Goal: Task Accomplishment & Management: Use online tool/utility

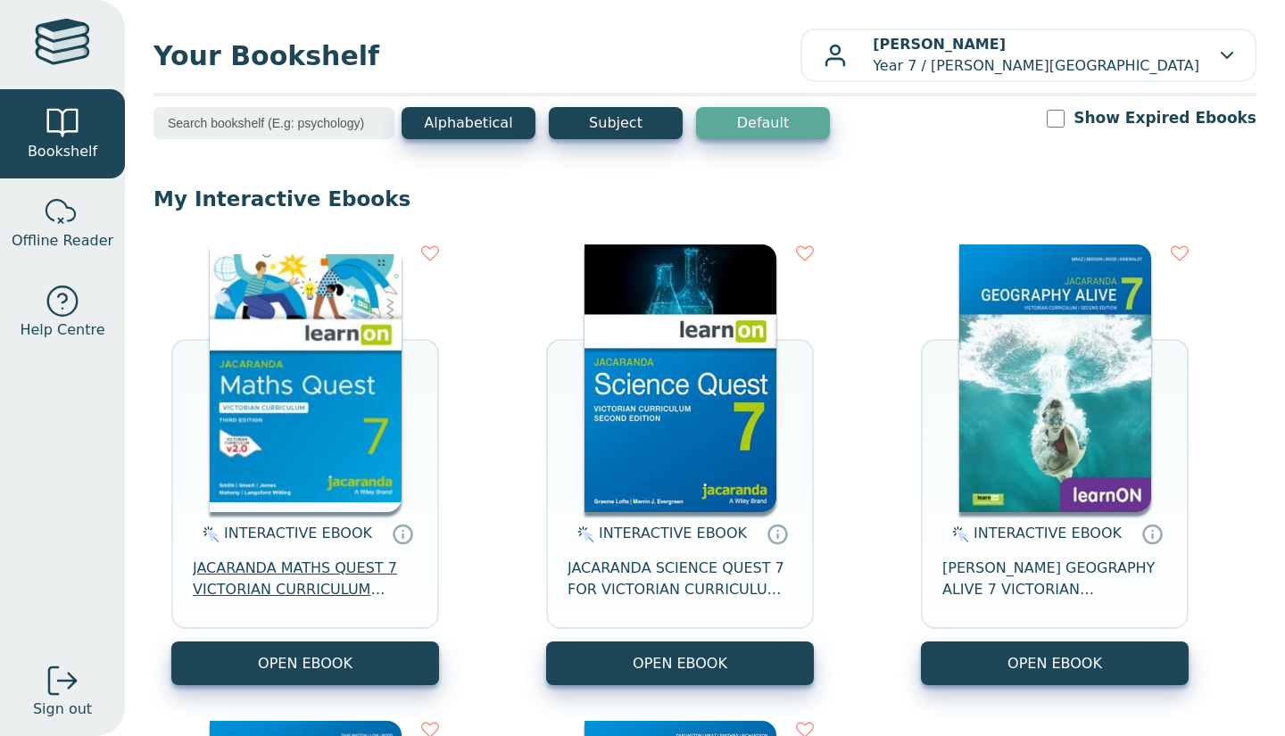
click at [289, 568] on span "JACARANDA MATHS QUEST 7 VICTORIAN CURRICULUM LEARNON EBOOK 3E" at bounding box center [305, 579] width 225 height 43
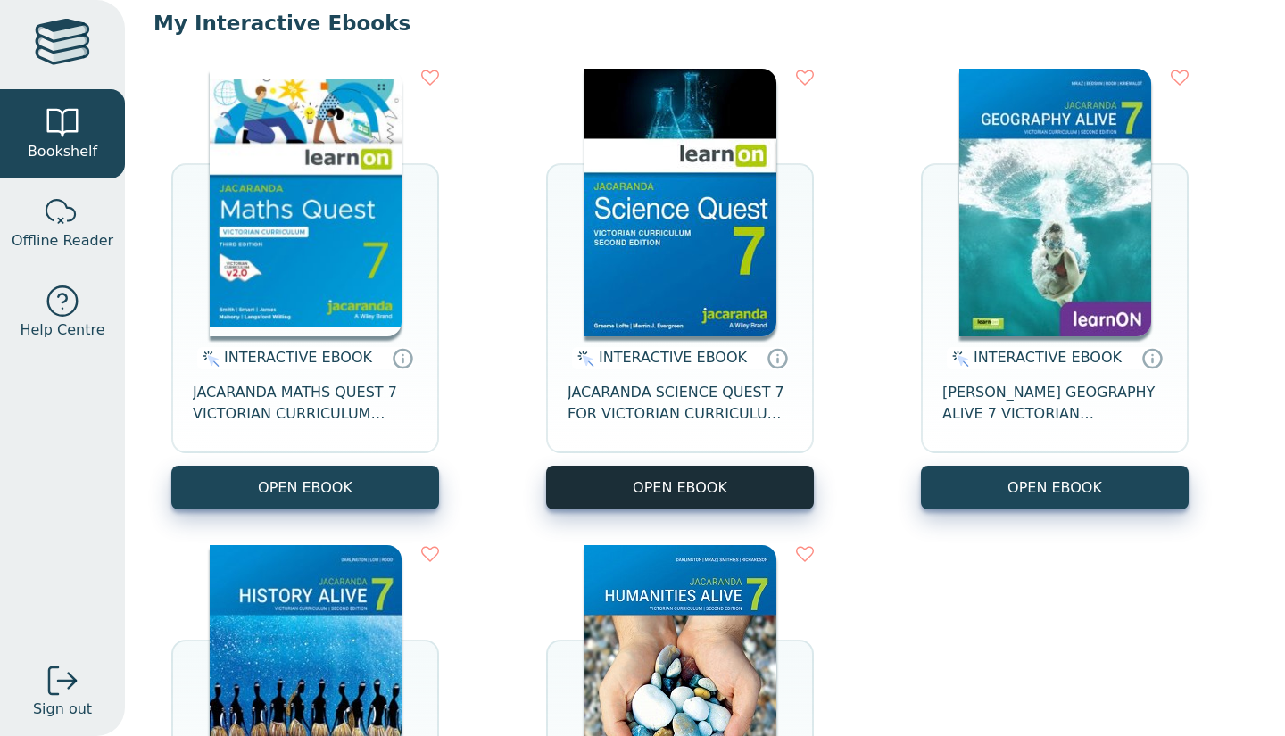
scroll to position [166, 0]
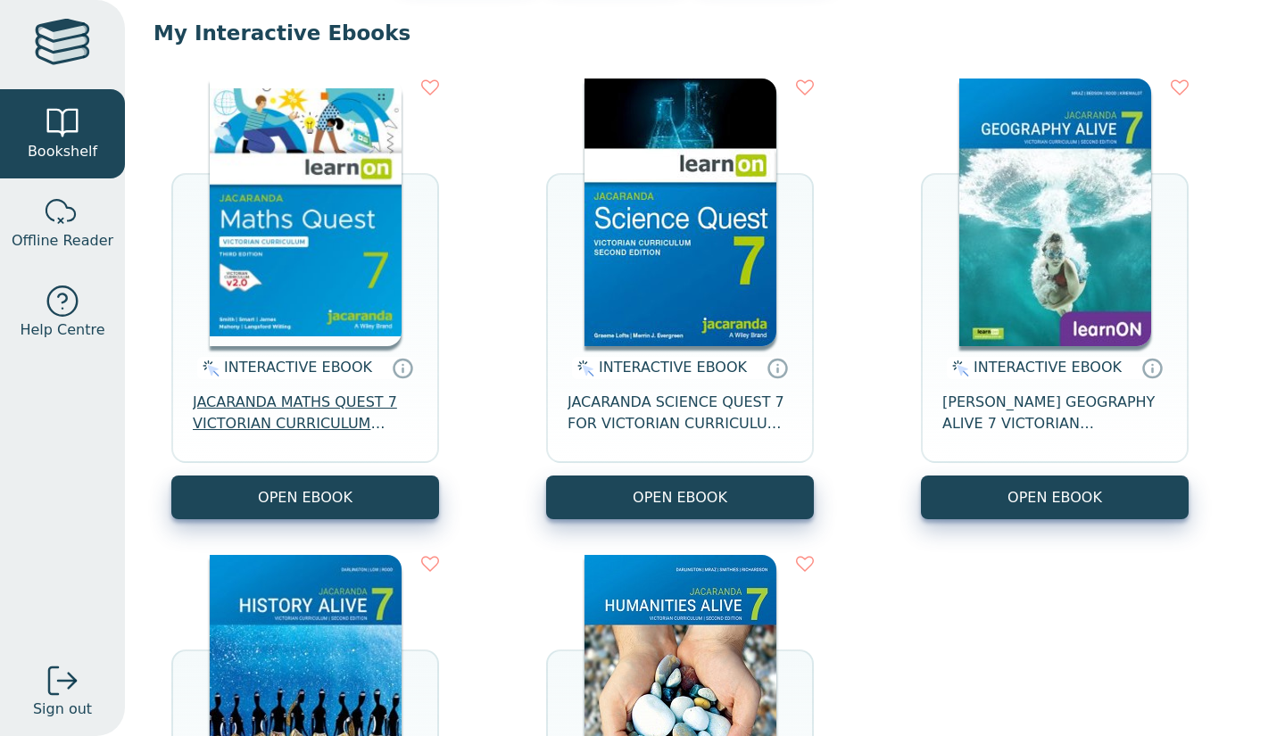
click at [363, 421] on span "JACARANDA MATHS QUEST 7 VICTORIAN CURRICULUM LEARNON EBOOK 3E" at bounding box center [305, 413] width 225 height 43
